Goal: Task Accomplishment & Management: Manage account settings

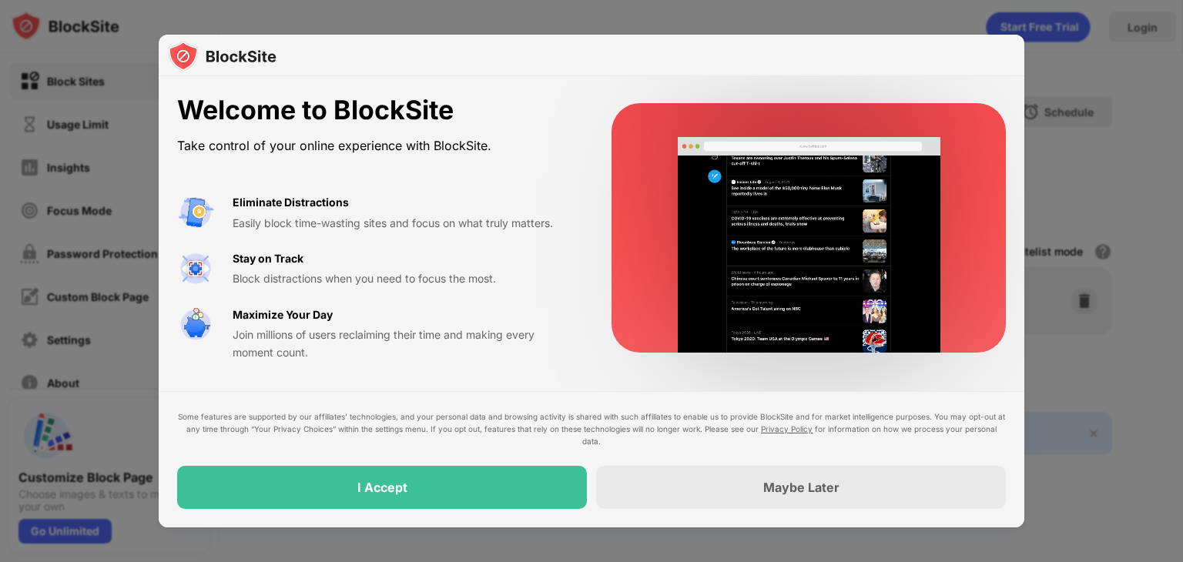
click at [413, 488] on div "I Accept" at bounding box center [382, 487] width 410 height 43
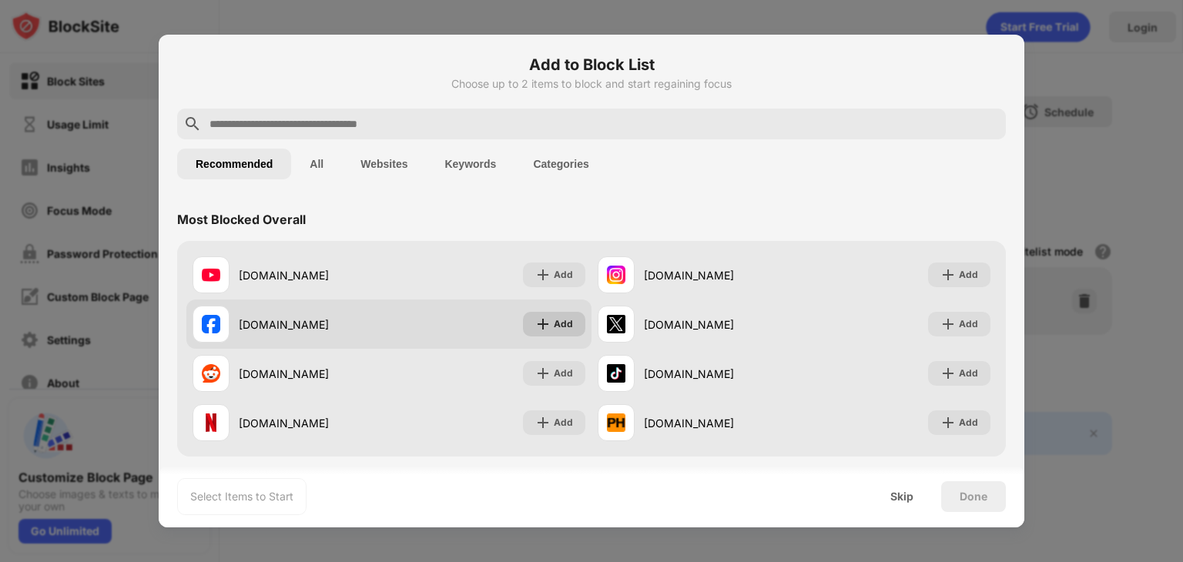
click at [561, 325] on div "Add" at bounding box center [563, 324] width 19 height 15
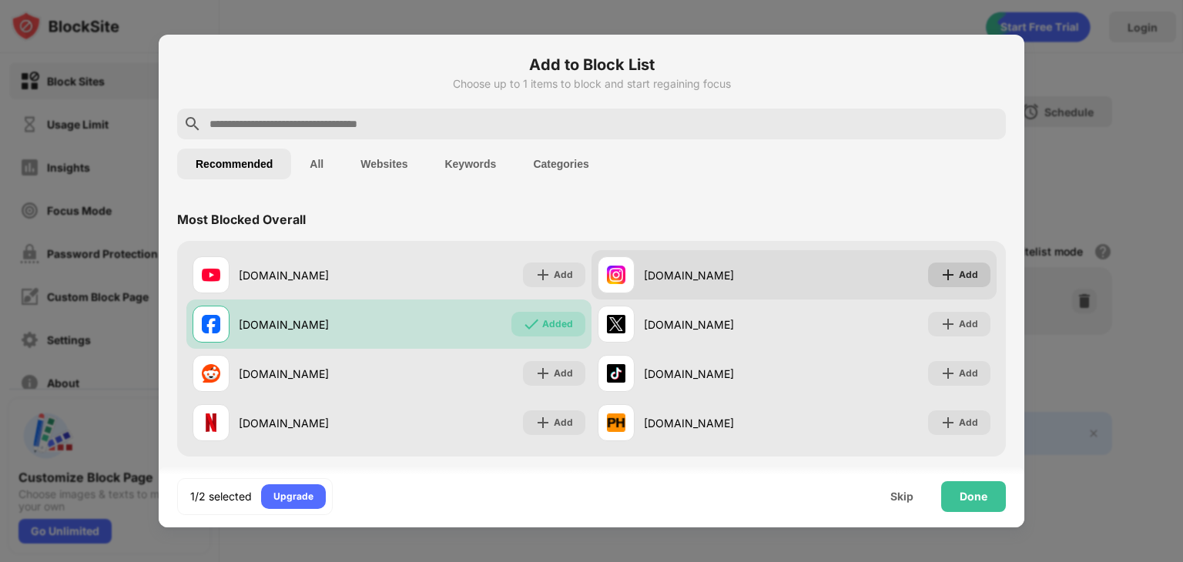
click at [941, 279] on img at bounding box center [948, 274] width 15 height 15
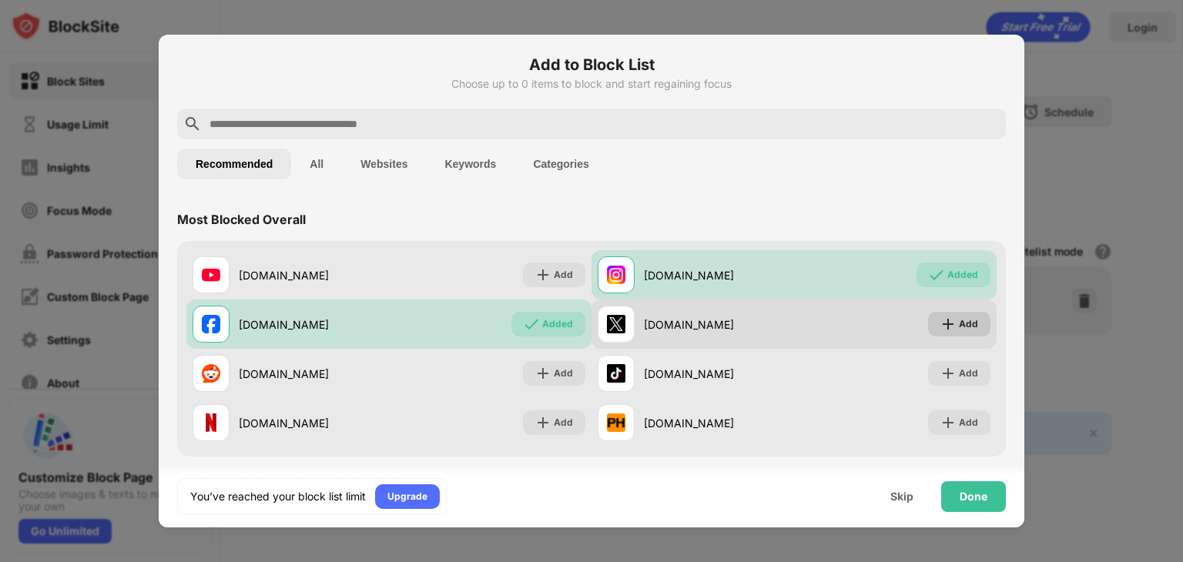
click at [947, 327] on div "Add" at bounding box center [959, 324] width 62 height 25
